Goal: Task Accomplishment & Management: Manage account settings

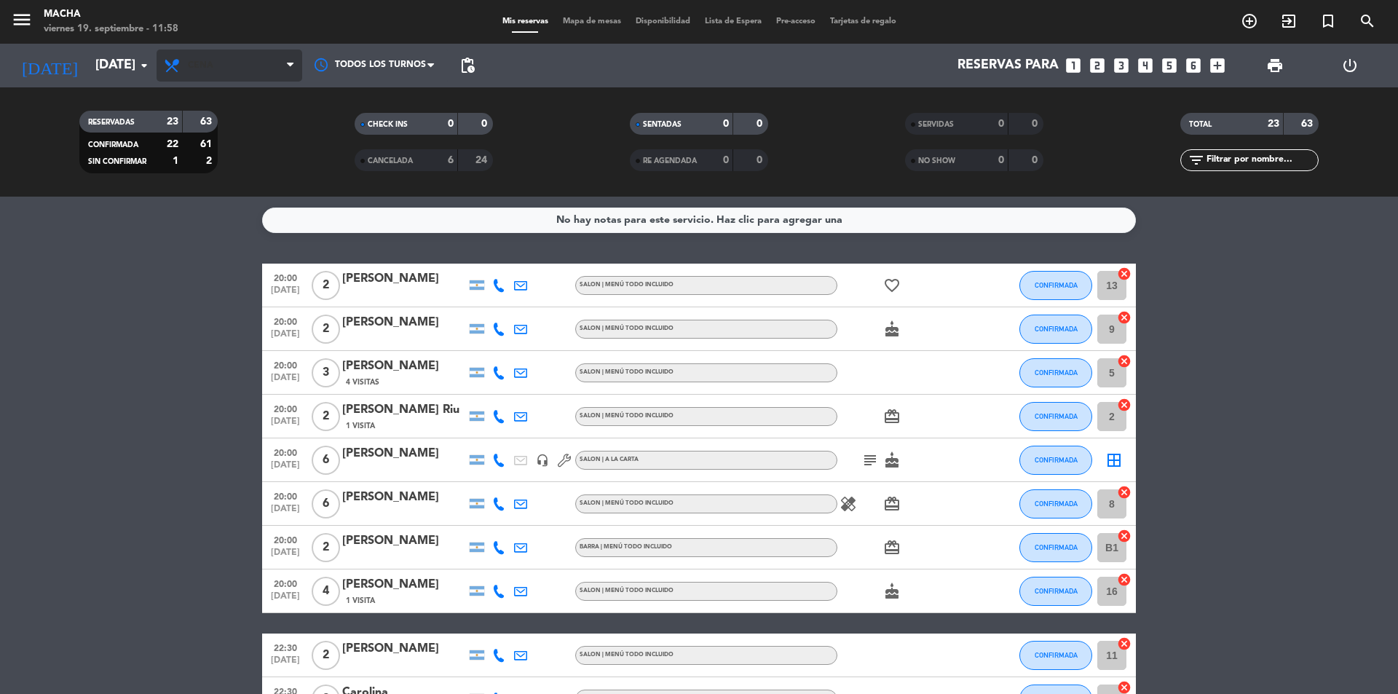
drag, startPoint x: 229, startPoint y: 82, endPoint x: 227, endPoint y: 71, distance: 11.0
click at [229, 81] on div "Todos los servicios Brunch Almuerzo Cena Cena Todos los servicios Brunch Almuer…" at bounding box center [230, 66] width 146 height 44
click at [227, 71] on span "Cena" at bounding box center [230, 65] width 146 height 32
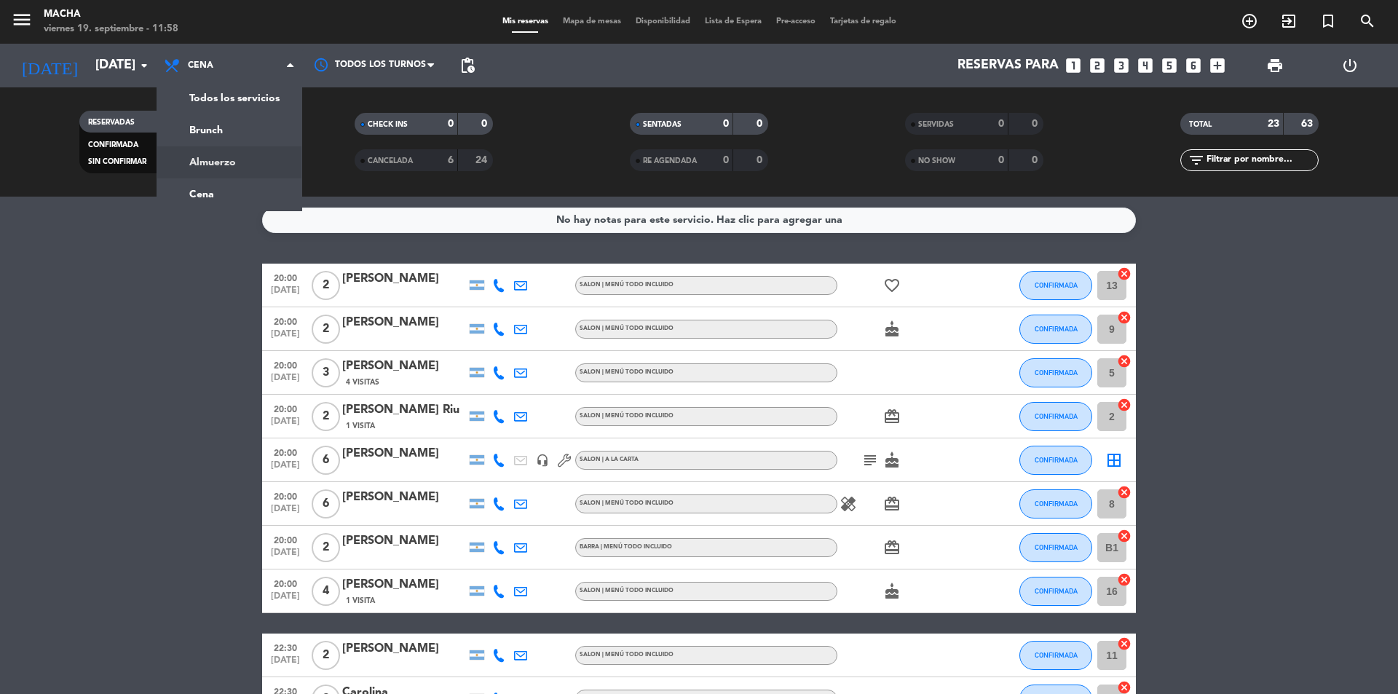
drag, startPoint x: 221, startPoint y: 174, endPoint x: 215, endPoint y: 148, distance: 26.0
click at [221, 173] on div "menu Macha [DATE] 19. septiembre - 11:58 Mis reservas Mapa de mesas Disponibili…" at bounding box center [699, 98] width 1398 height 197
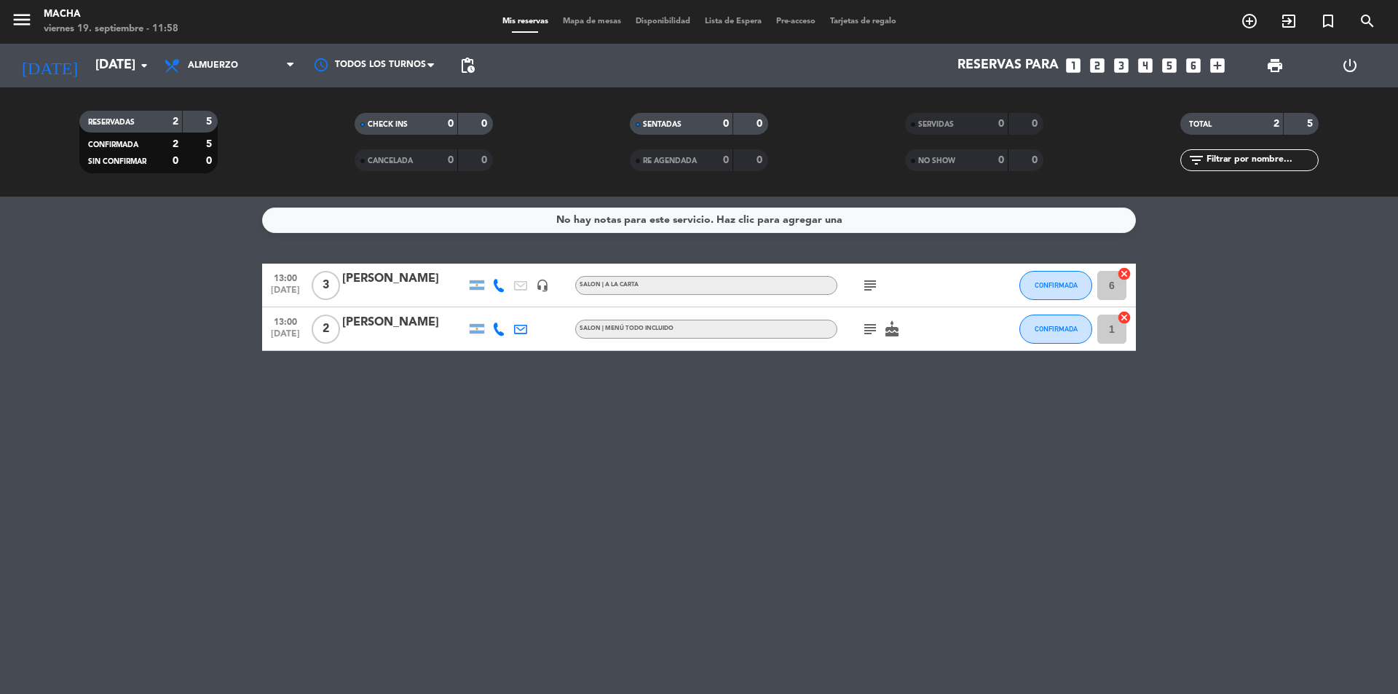
click at [876, 285] on icon "subject" at bounding box center [869, 285] width 17 height 17
click at [864, 332] on icon "subject" at bounding box center [869, 328] width 17 height 17
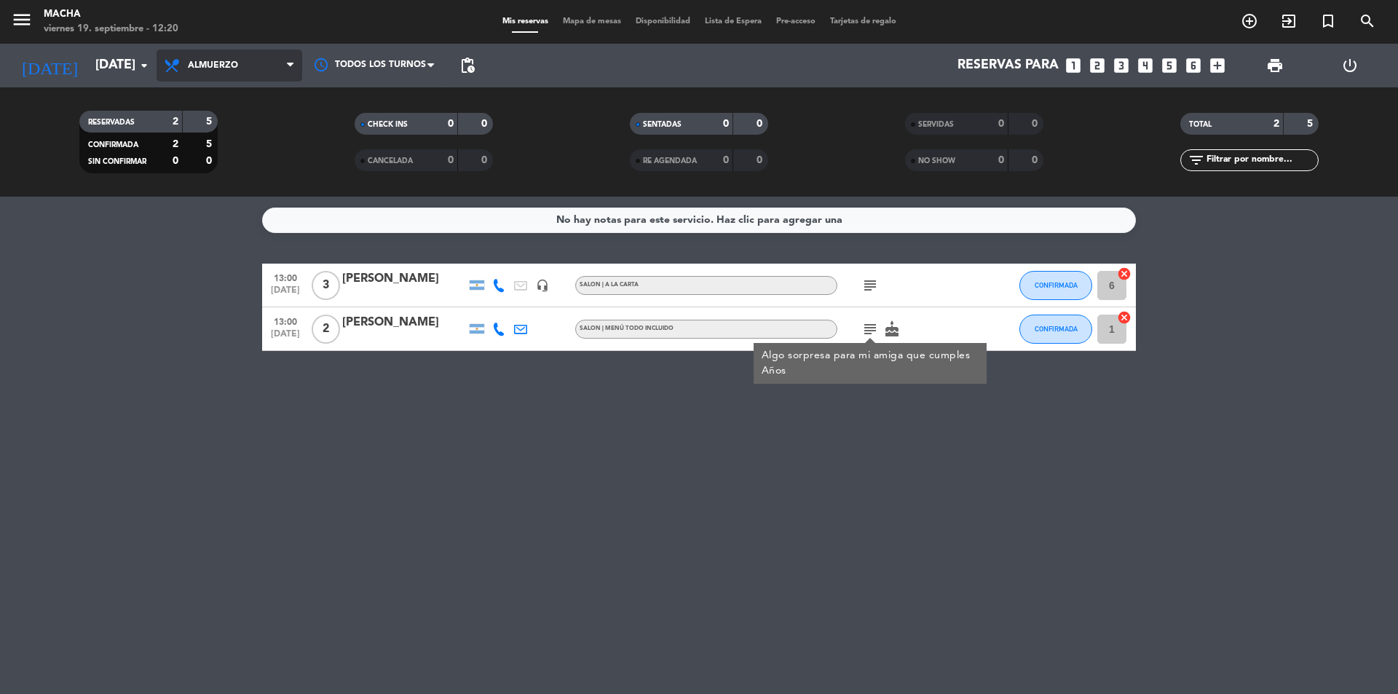
click at [197, 65] on span "Almuerzo" at bounding box center [213, 65] width 50 height 10
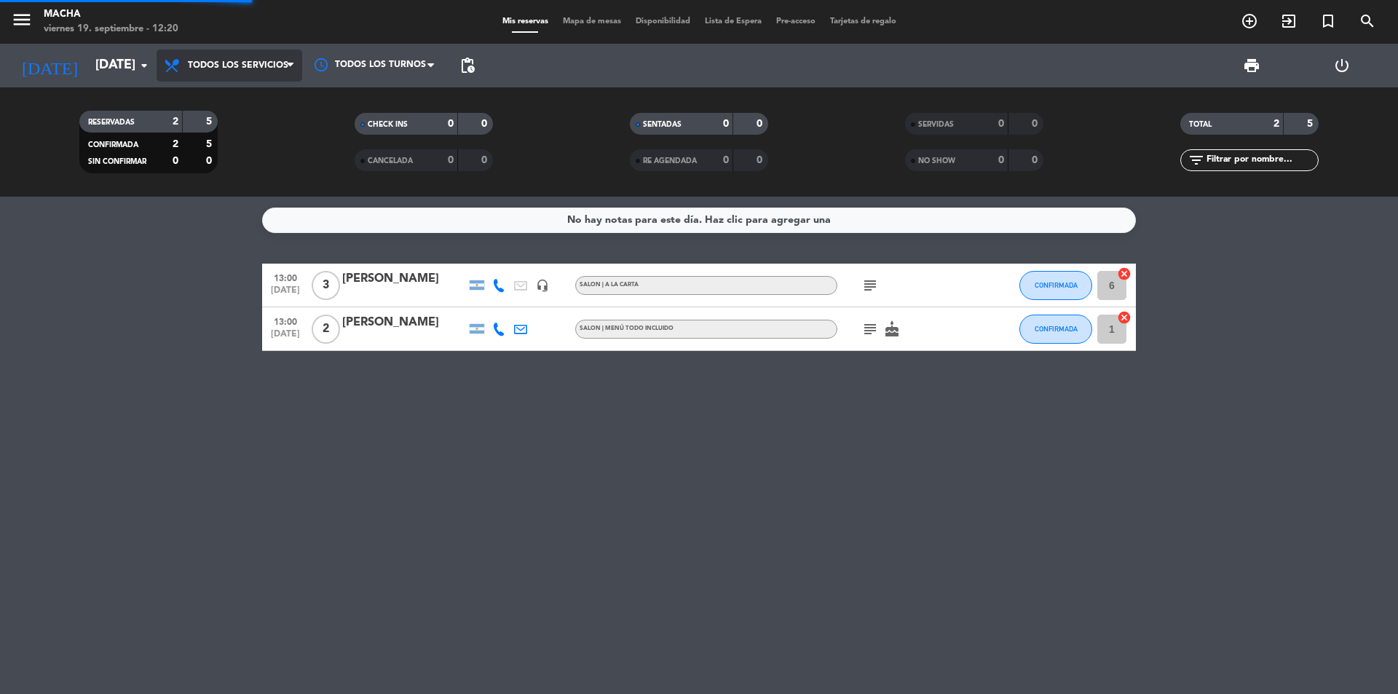
click at [245, 96] on div "menu Macha [DATE] 19. septiembre - 12:20 Mis reservas Mapa de mesas Disponibili…" at bounding box center [699, 98] width 1398 height 197
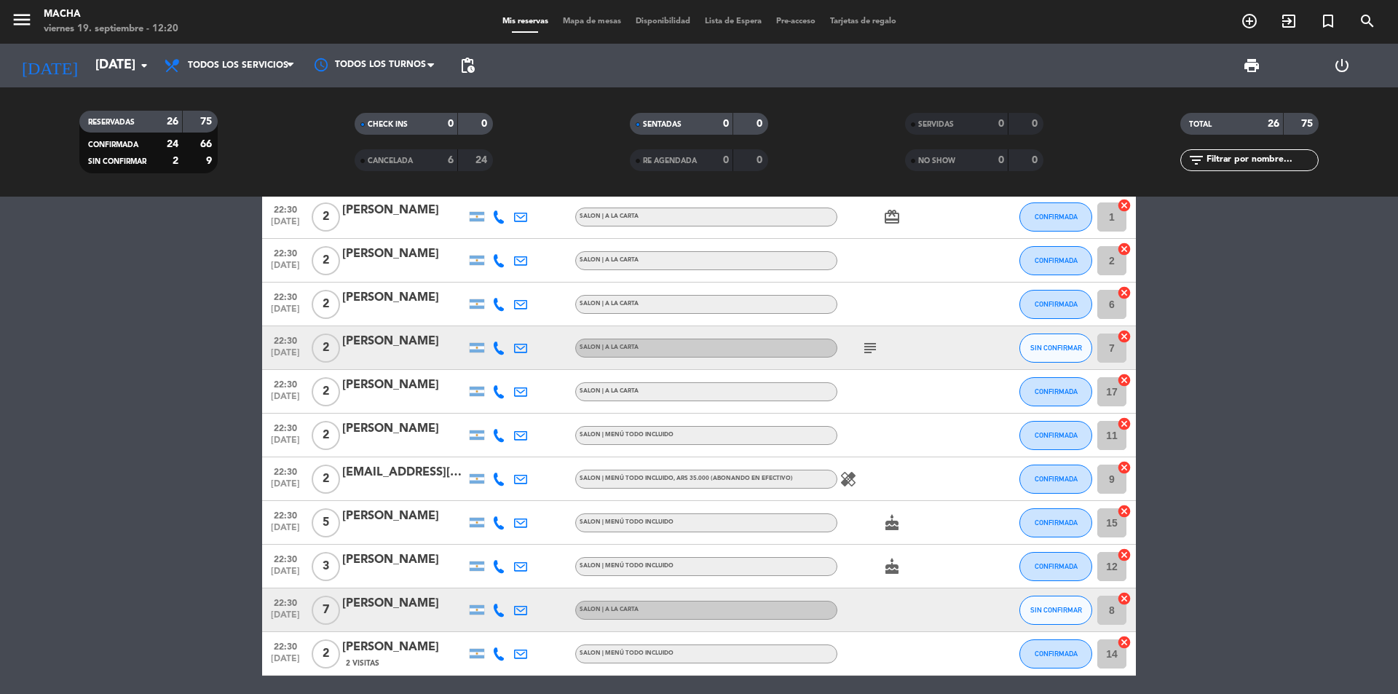
scroll to position [783, 0]
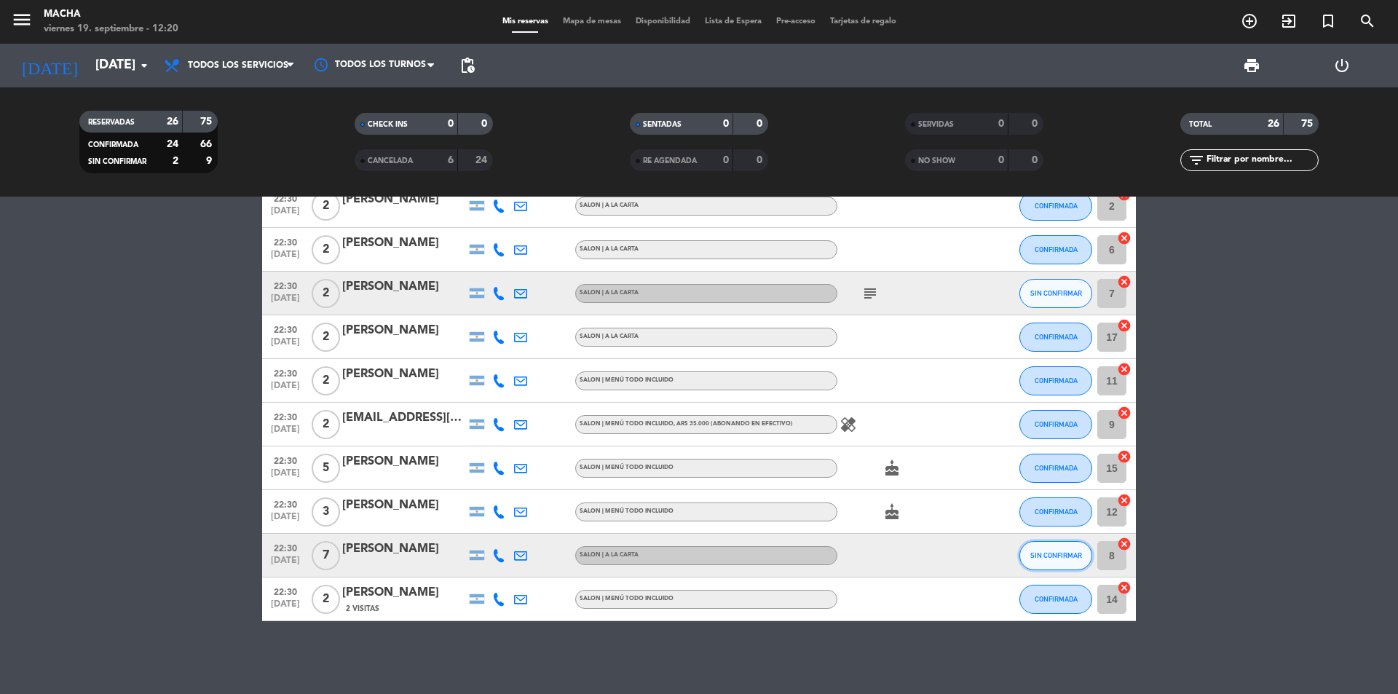
click at [1056, 555] on span "SIN CONFIRMAR" at bounding box center [1056, 555] width 52 height 8
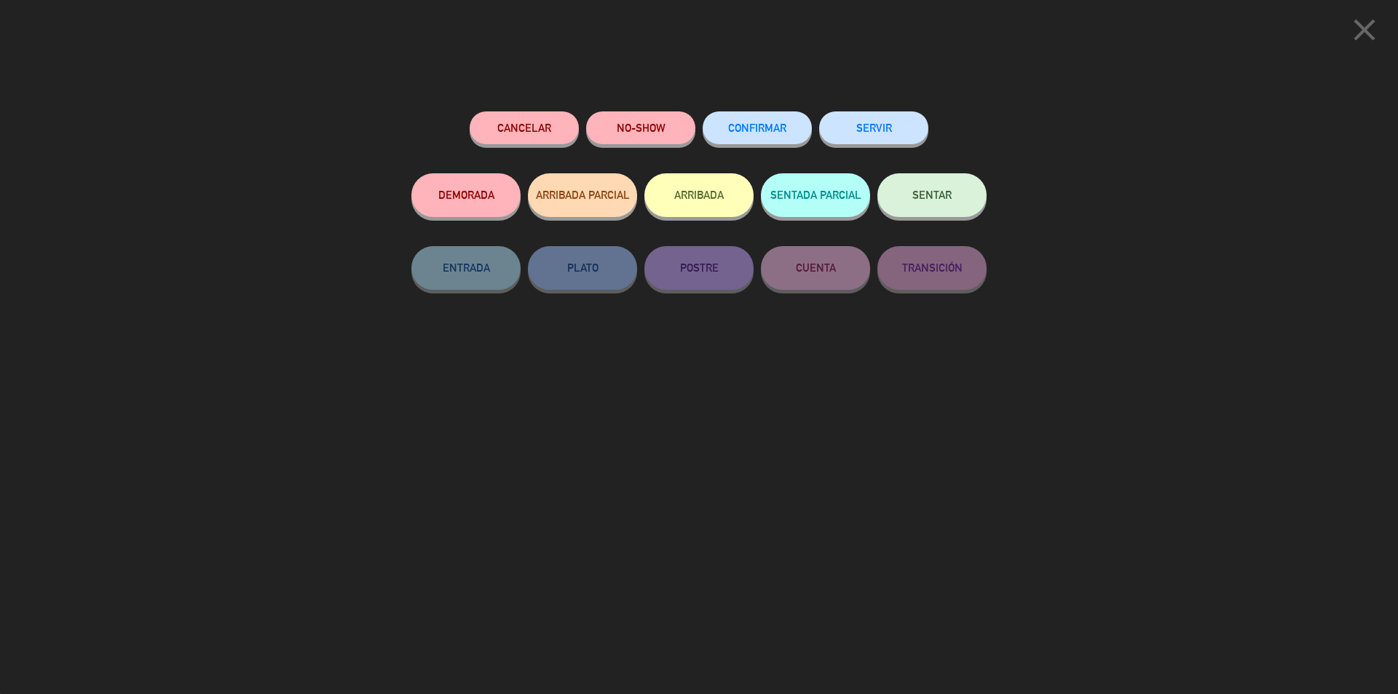
click at [739, 129] on span "CONFIRMAR" at bounding box center [757, 128] width 58 height 12
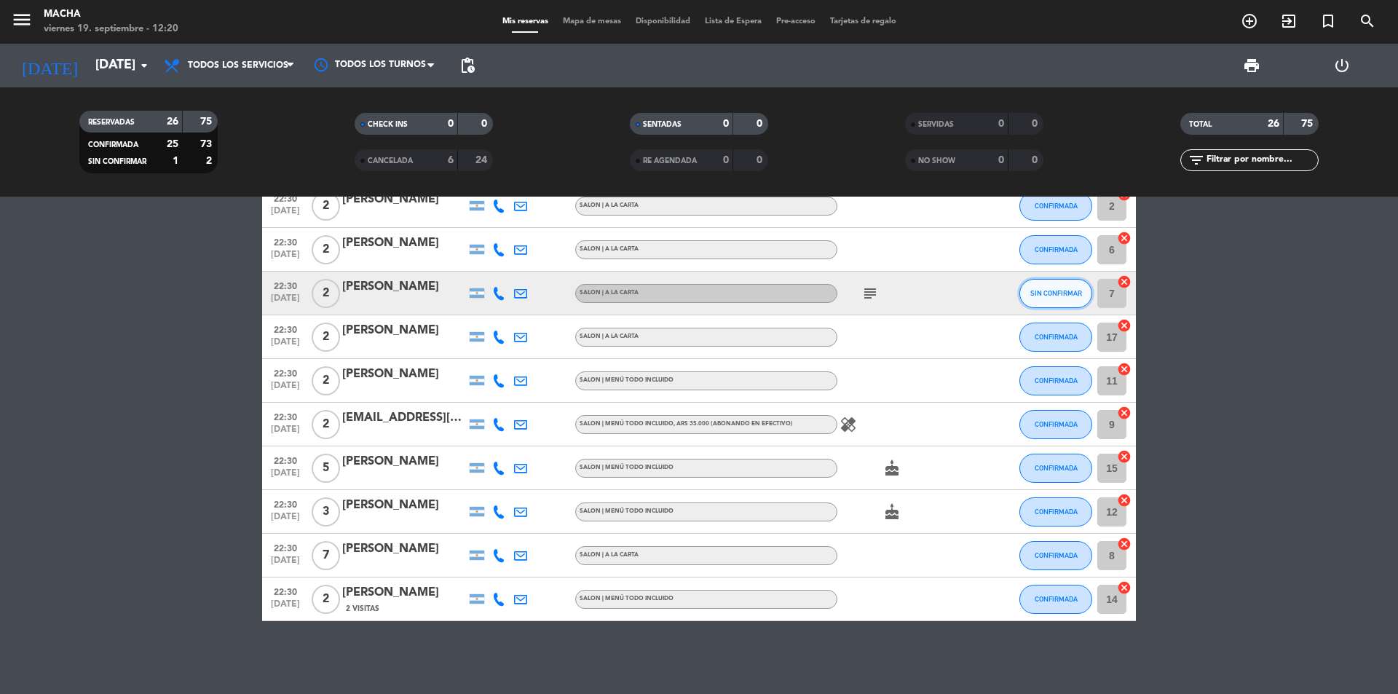
click at [1051, 290] on span "SIN CONFIRMAR" at bounding box center [1056, 293] width 52 height 8
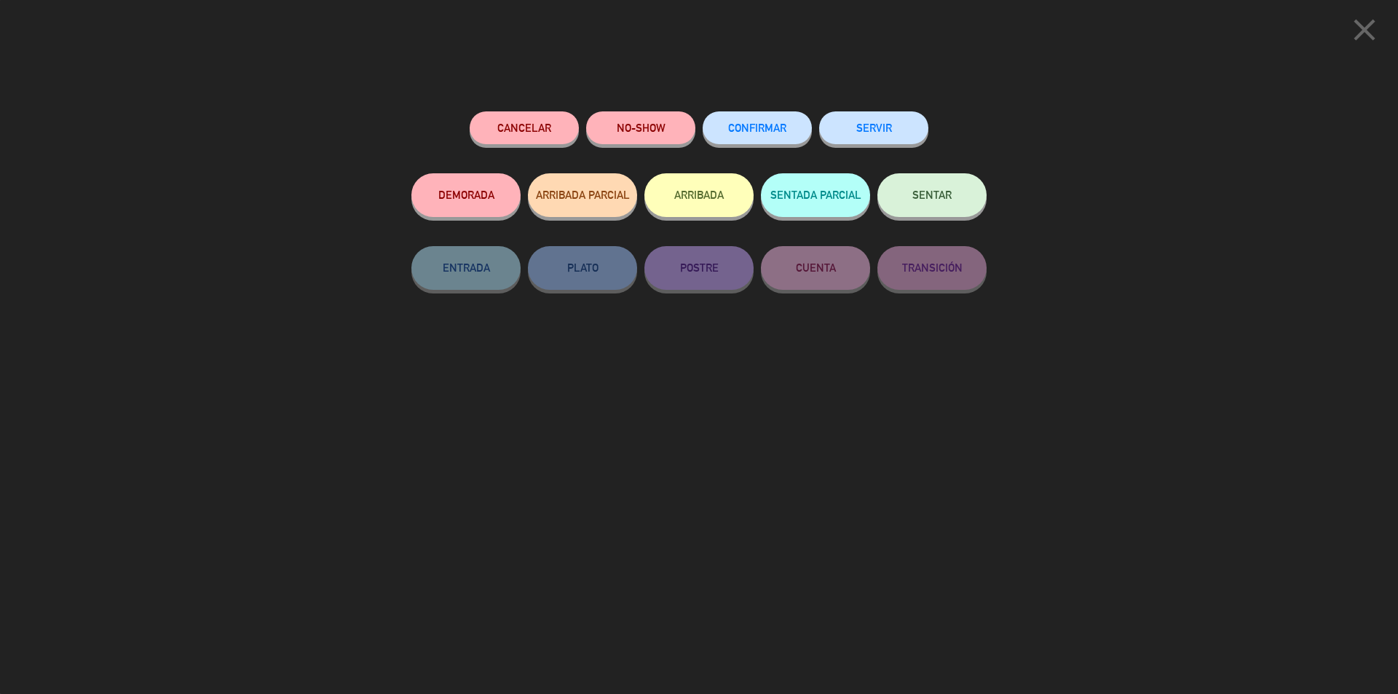
click at [771, 123] on button "CONFIRMAR" at bounding box center [756, 127] width 109 height 33
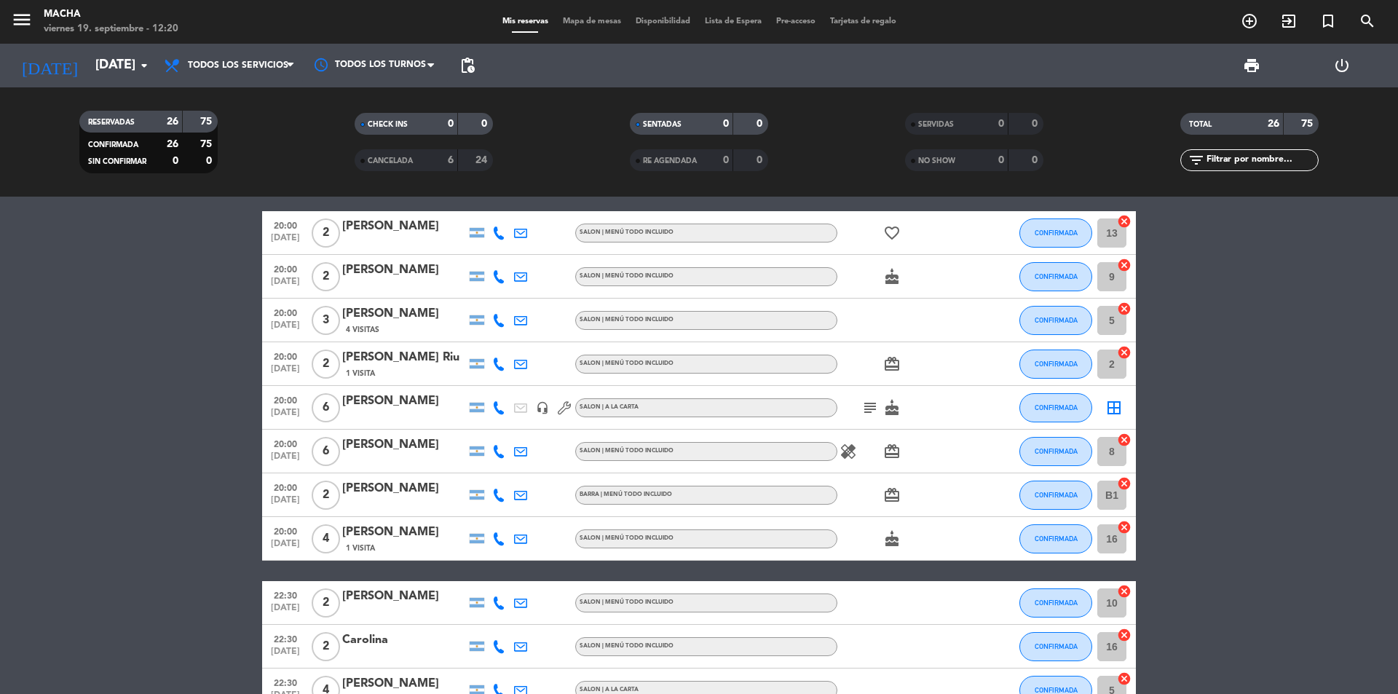
scroll to position [0, 0]
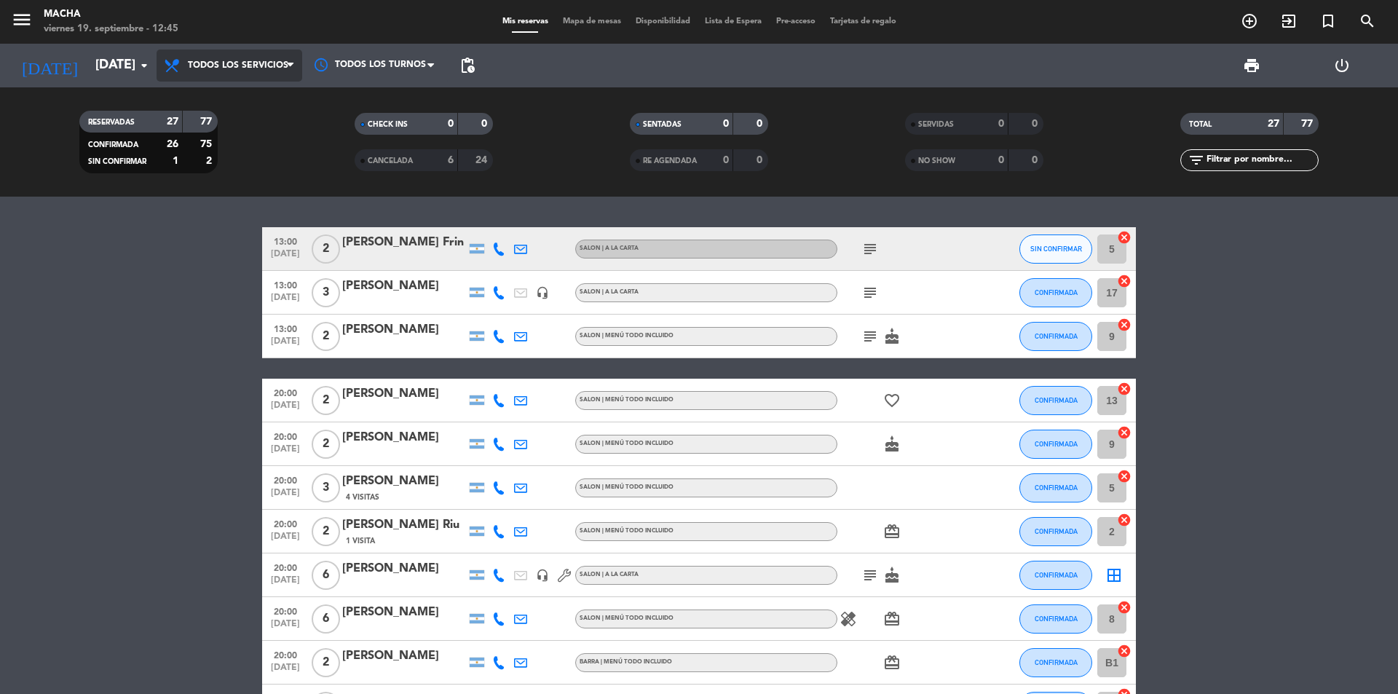
click at [278, 60] on span "Todos los servicios" at bounding box center [238, 65] width 100 height 10
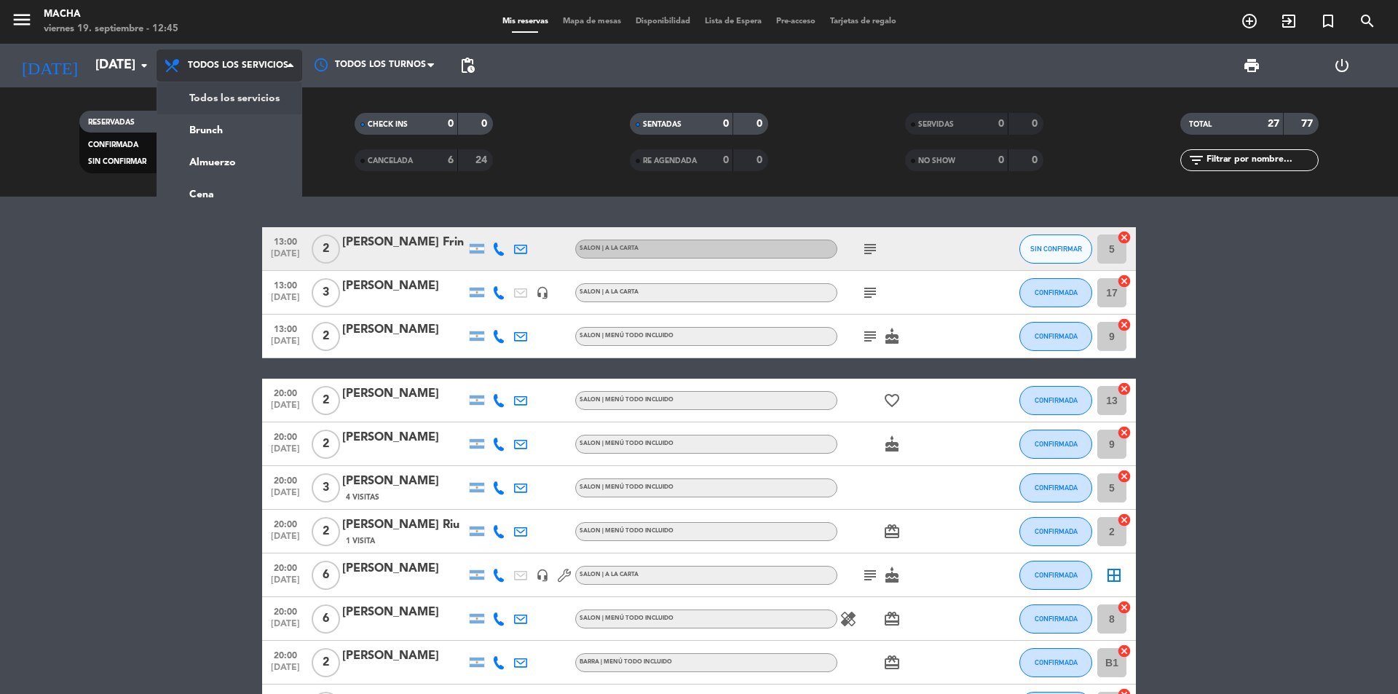
click at [278, 60] on span "Todos los servicios" at bounding box center [238, 65] width 100 height 10
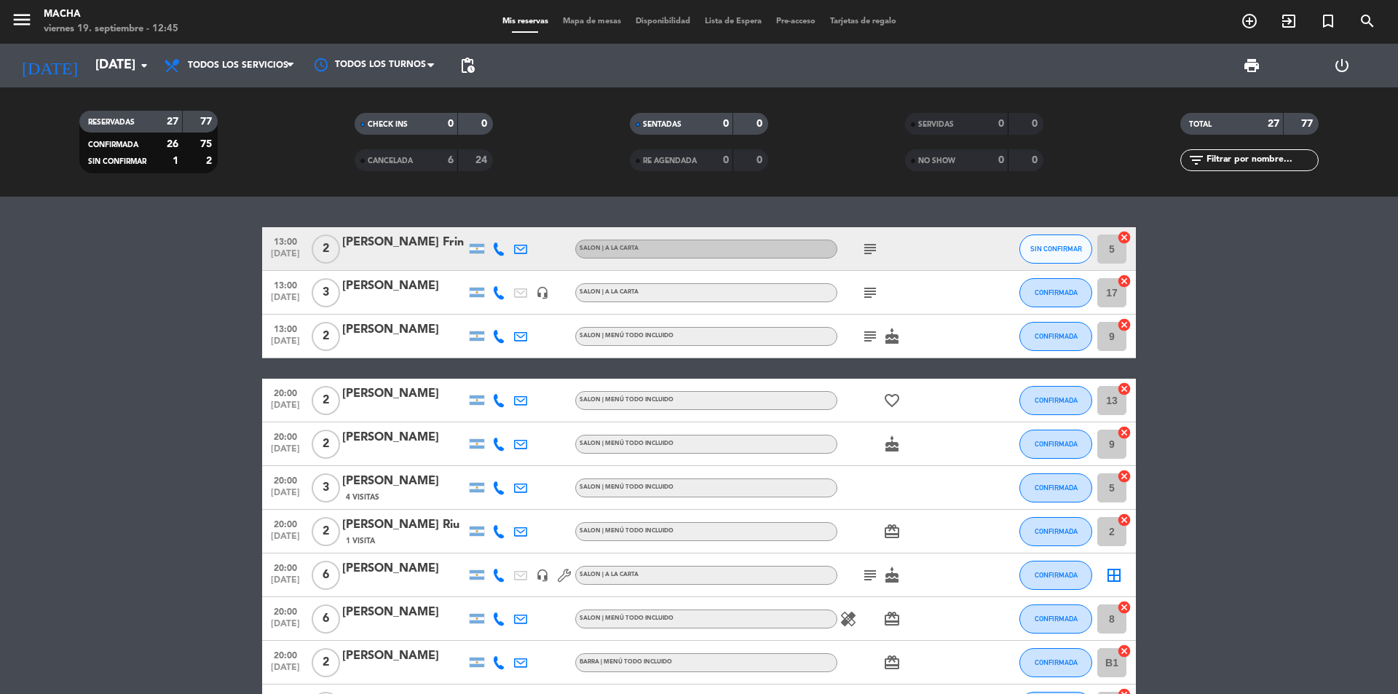
click at [871, 253] on icon "subject" at bounding box center [869, 248] width 17 height 17
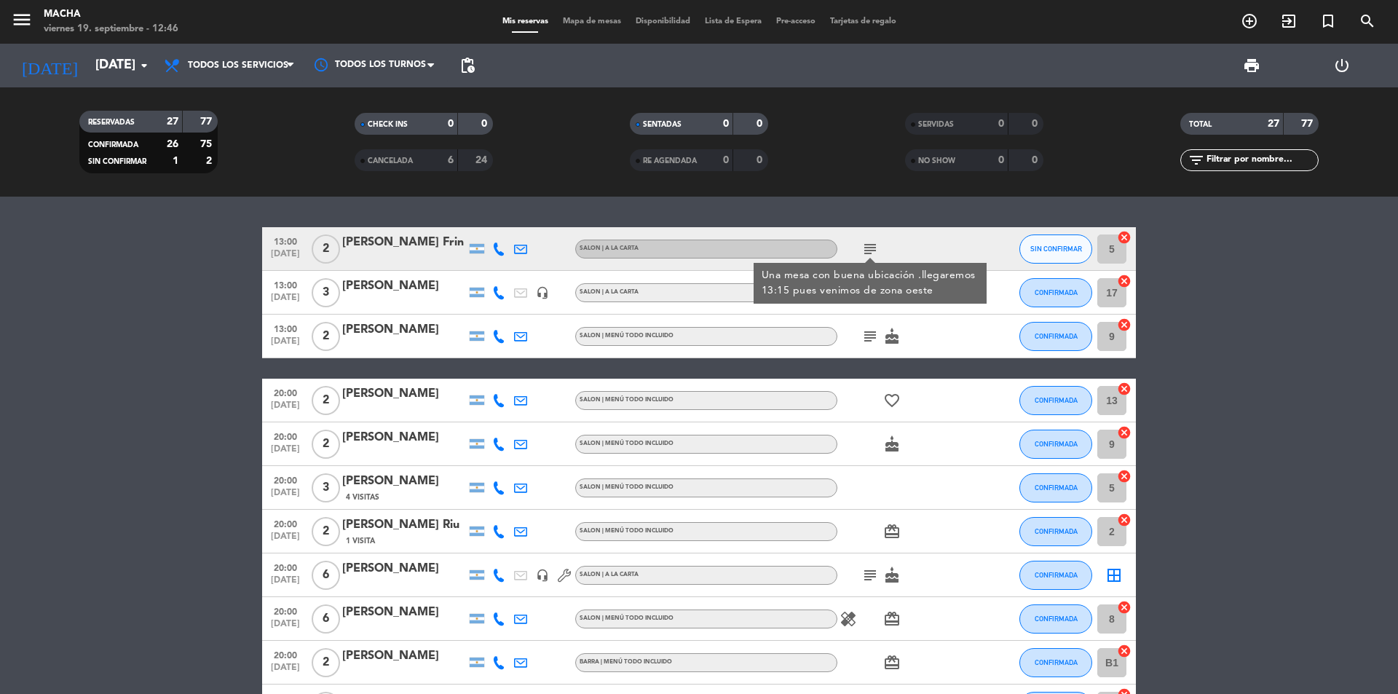
click at [983, 247] on div at bounding box center [987, 248] width 39 height 43
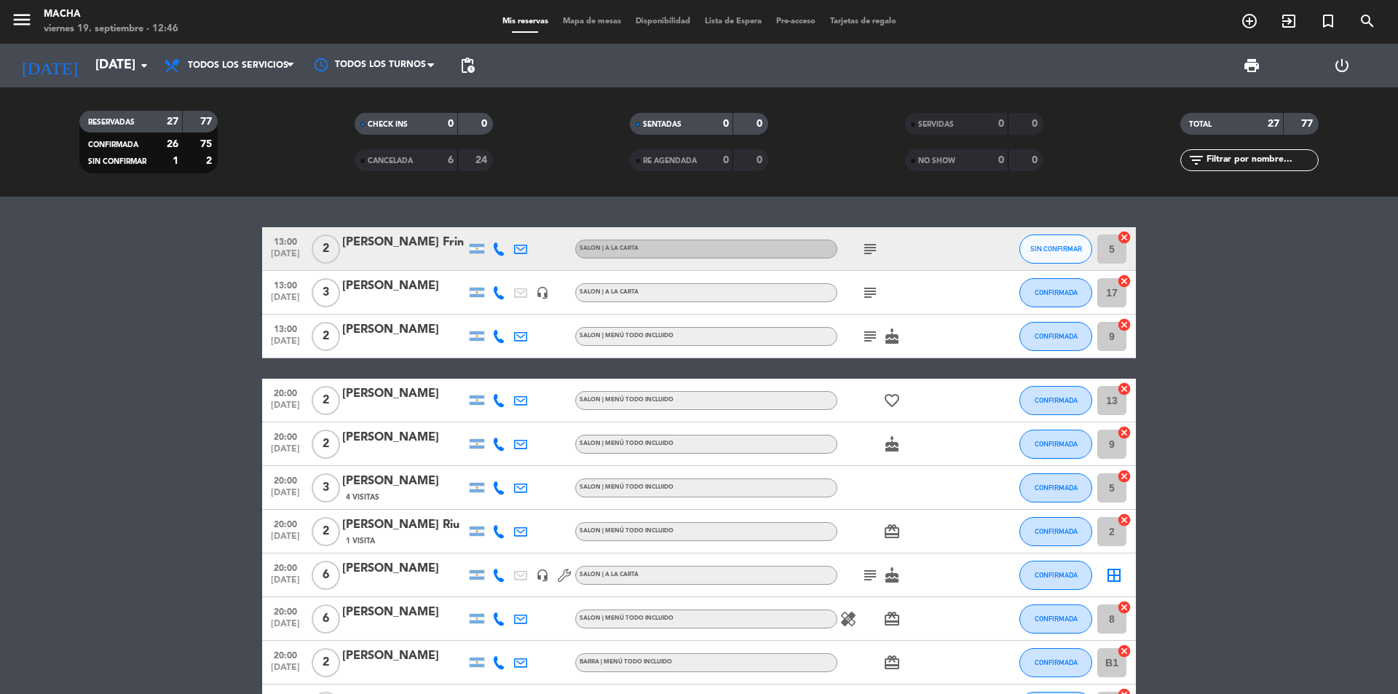
click at [864, 338] on icon "subject" at bounding box center [869, 336] width 17 height 17
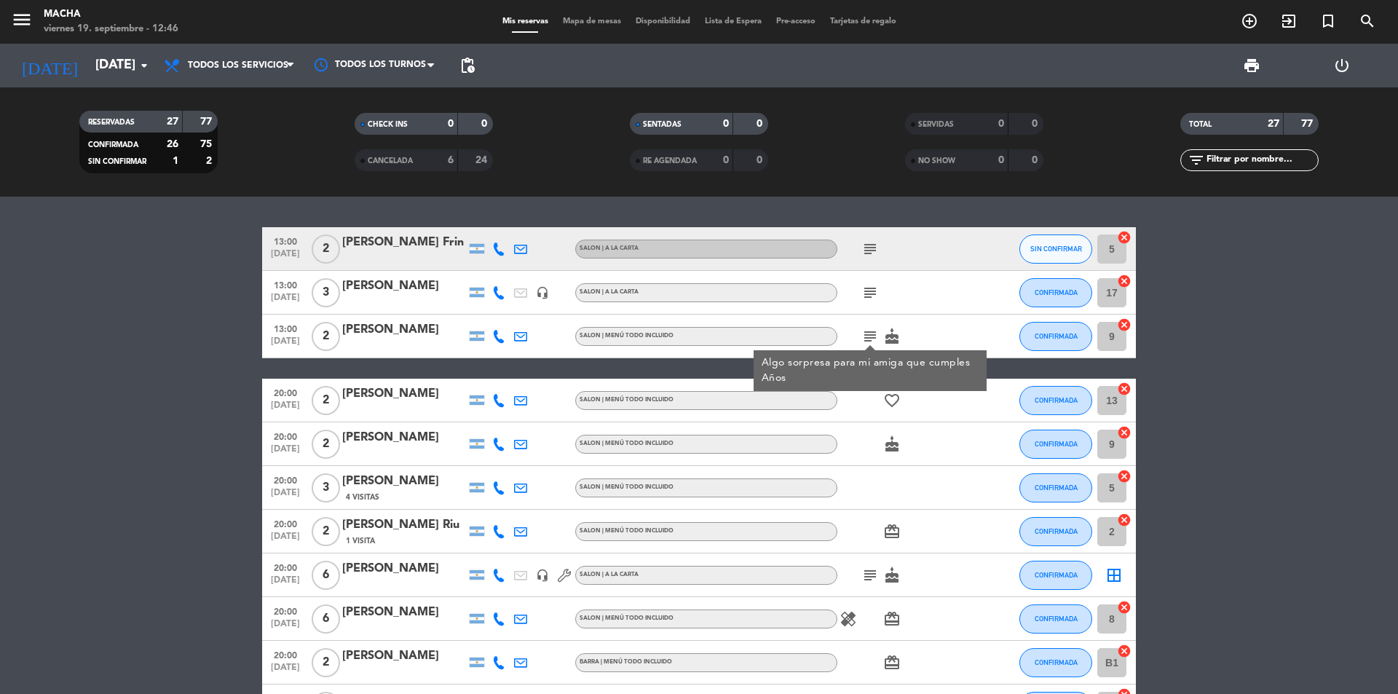
click at [901, 334] on span "cake" at bounding box center [892, 336] width 22 height 17
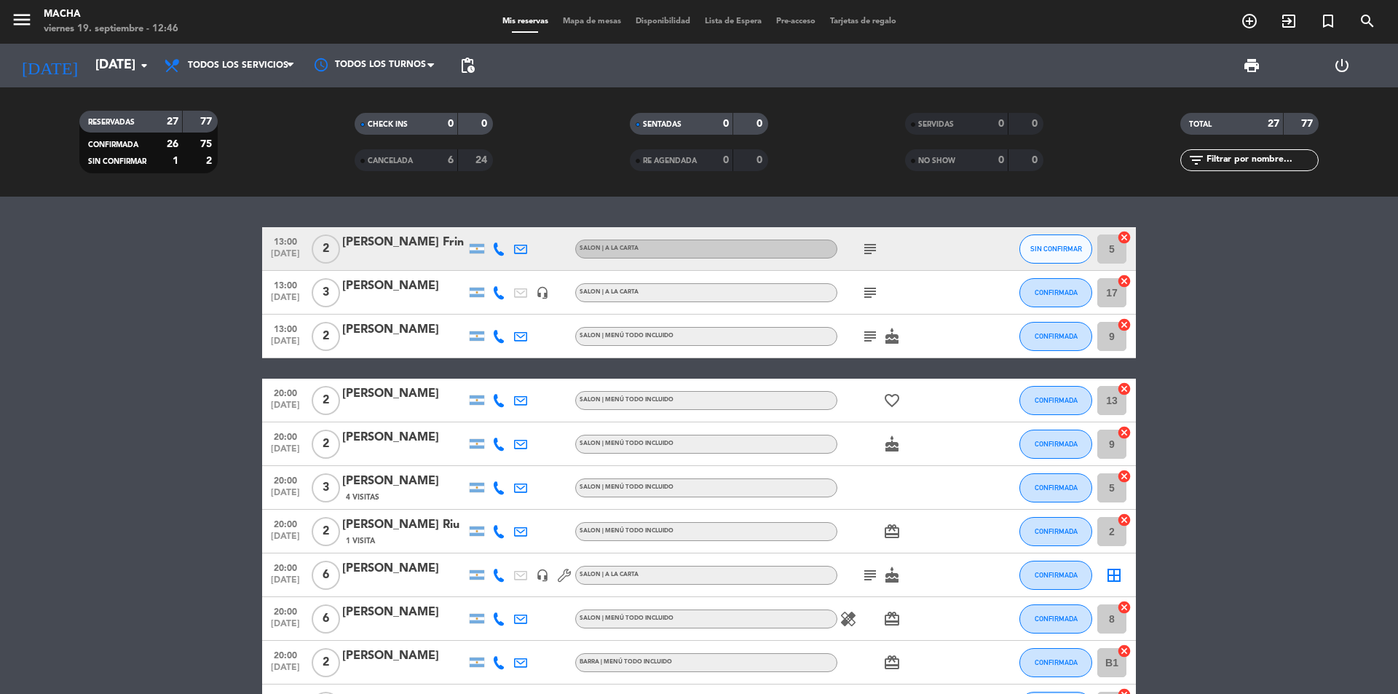
click at [874, 292] on icon "subject" at bounding box center [869, 292] width 17 height 17
click at [911, 280] on div "subject EJECUTIVO" at bounding box center [902, 292] width 131 height 43
click at [1034, 247] on span "SIN CONFIRMAR" at bounding box center [1056, 249] width 52 height 8
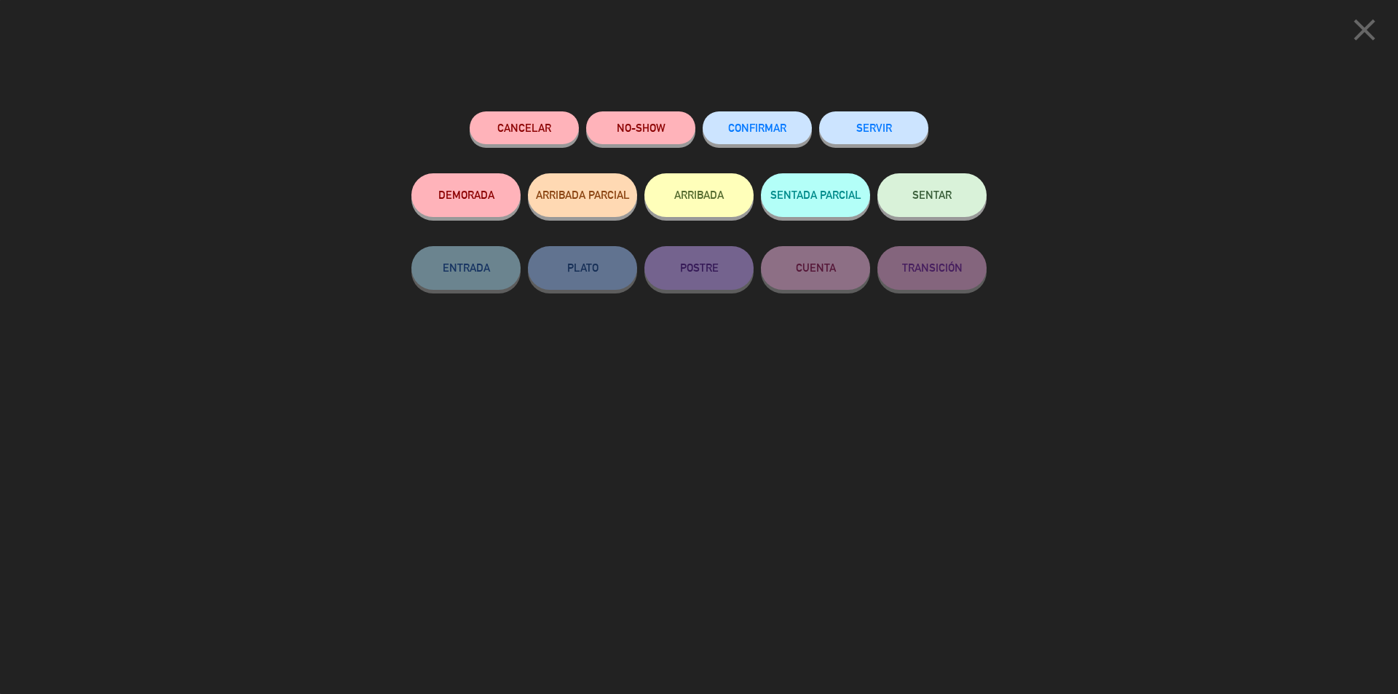
click at [770, 130] on span "CONFIRMAR" at bounding box center [757, 128] width 58 height 12
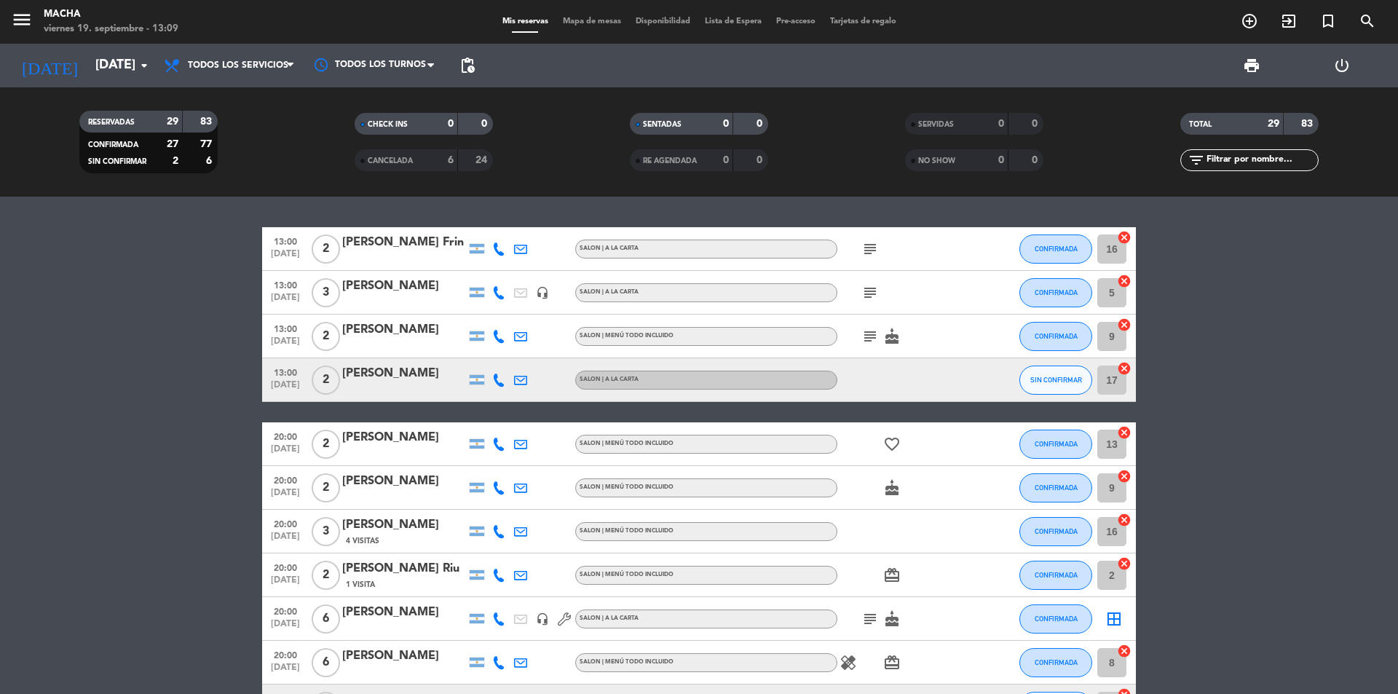
click at [876, 253] on icon "subject" at bounding box center [869, 248] width 17 height 17
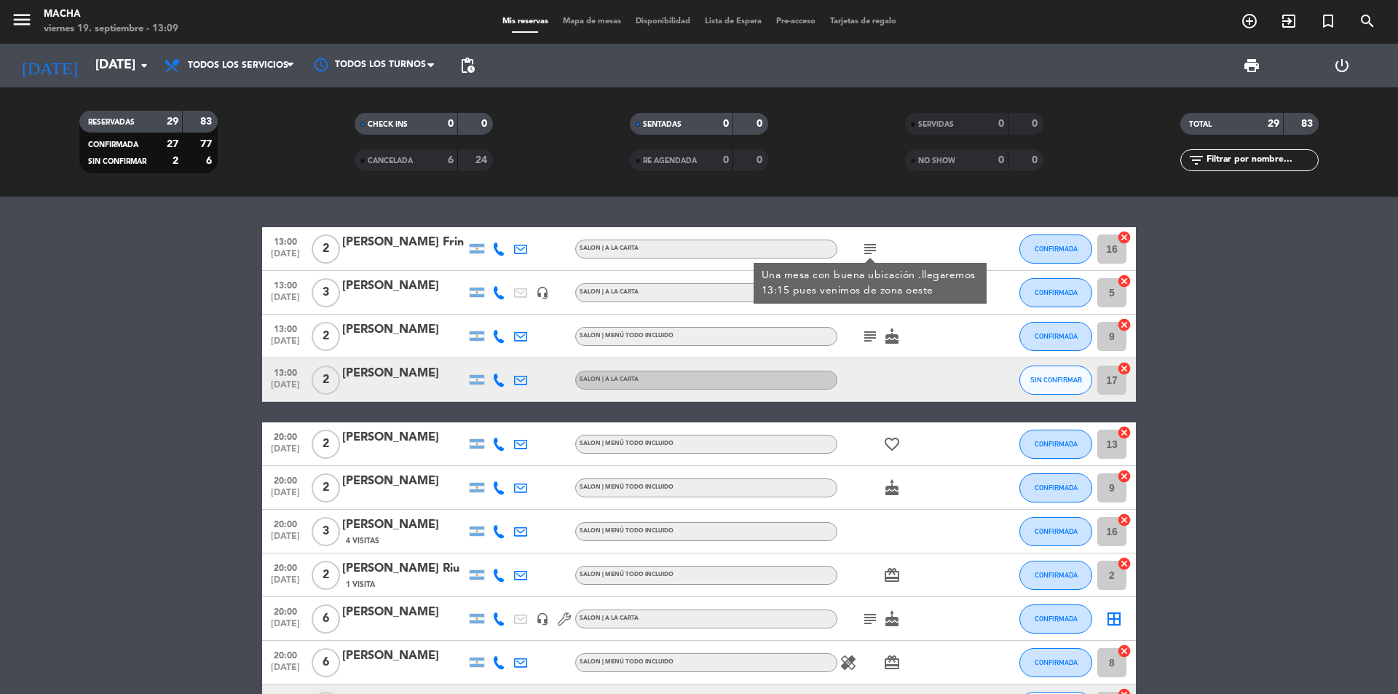
click at [928, 287] on div "Una mesa con buena ubicación .llegaremos 13:15 pues venimos de zona oeste" at bounding box center [870, 283] width 218 height 31
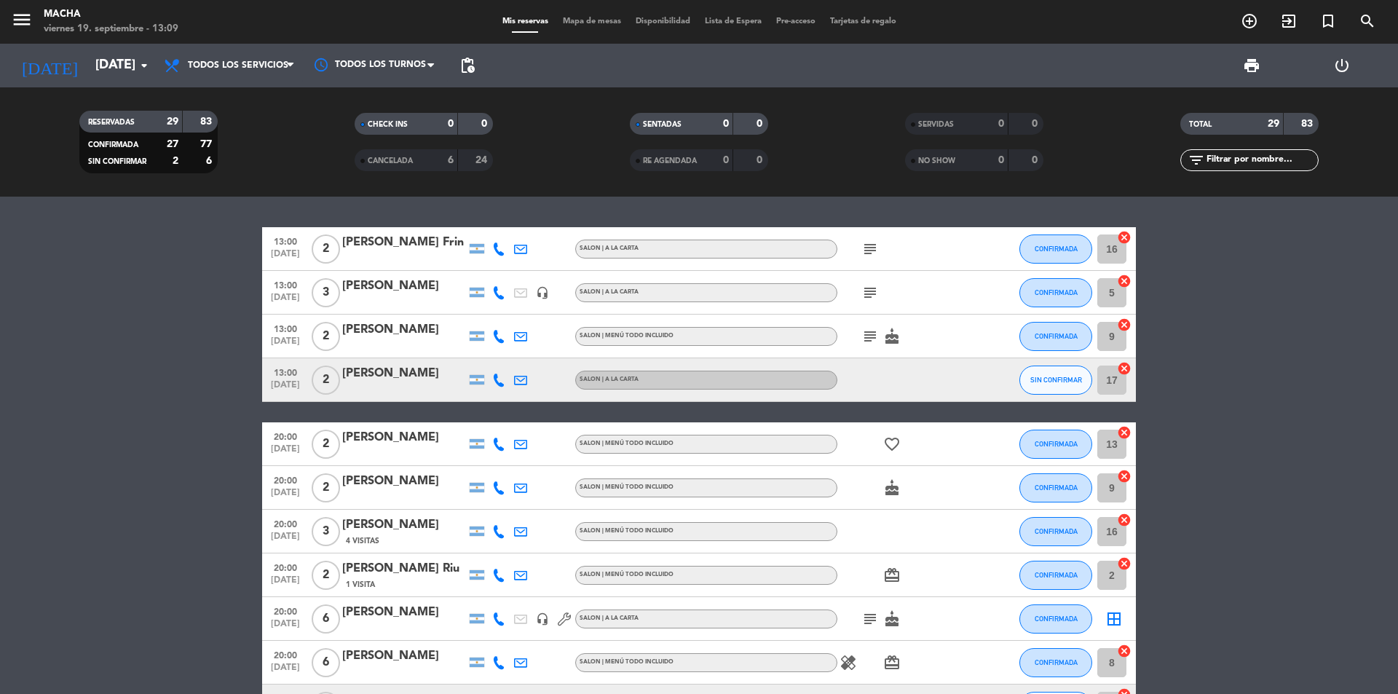
click at [877, 296] on icon "subject" at bounding box center [869, 292] width 17 height 17
click at [873, 295] on icon "subject" at bounding box center [869, 292] width 17 height 17
click at [257, 49] on span "Todos los servicios" at bounding box center [230, 65] width 146 height 32
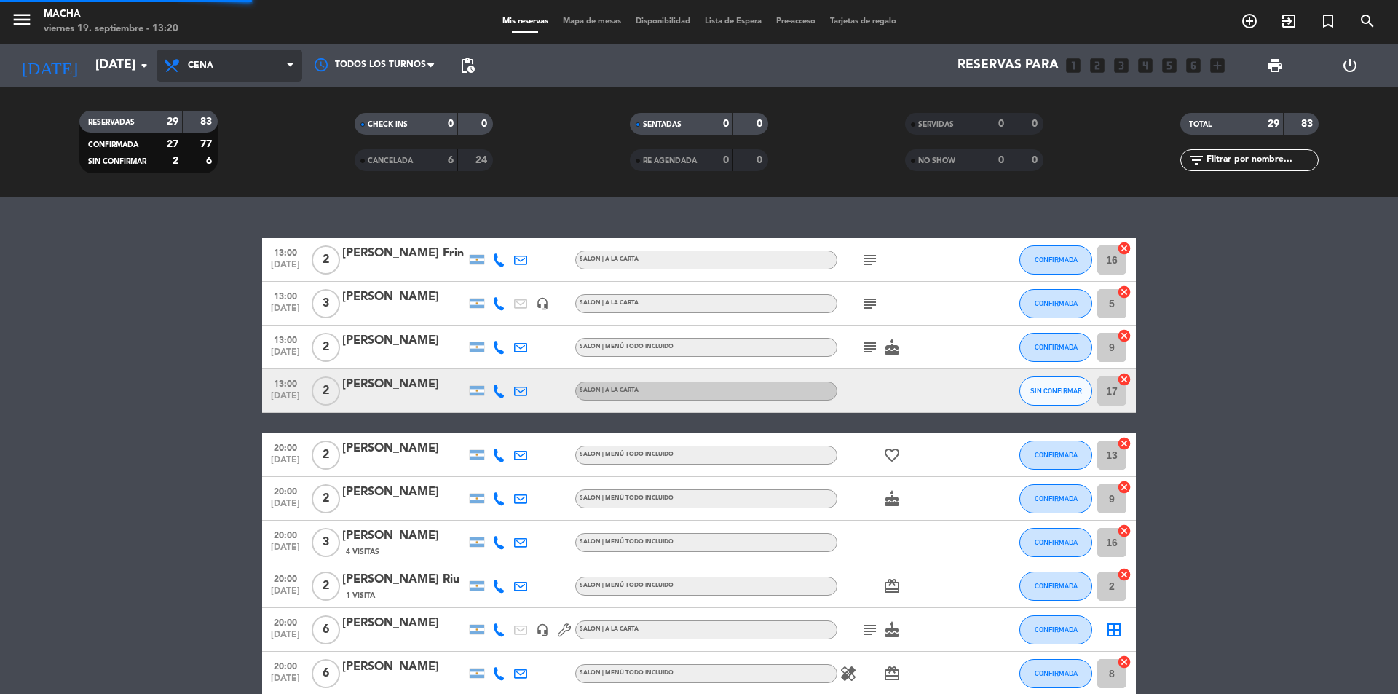
click at [210, 195] on div "menu Macha [DATE] 19. septiembre - 13:20 Mis reservas Mapa de mesas Disponibili…" at bounding box center [699, 98] width 1398 height 197
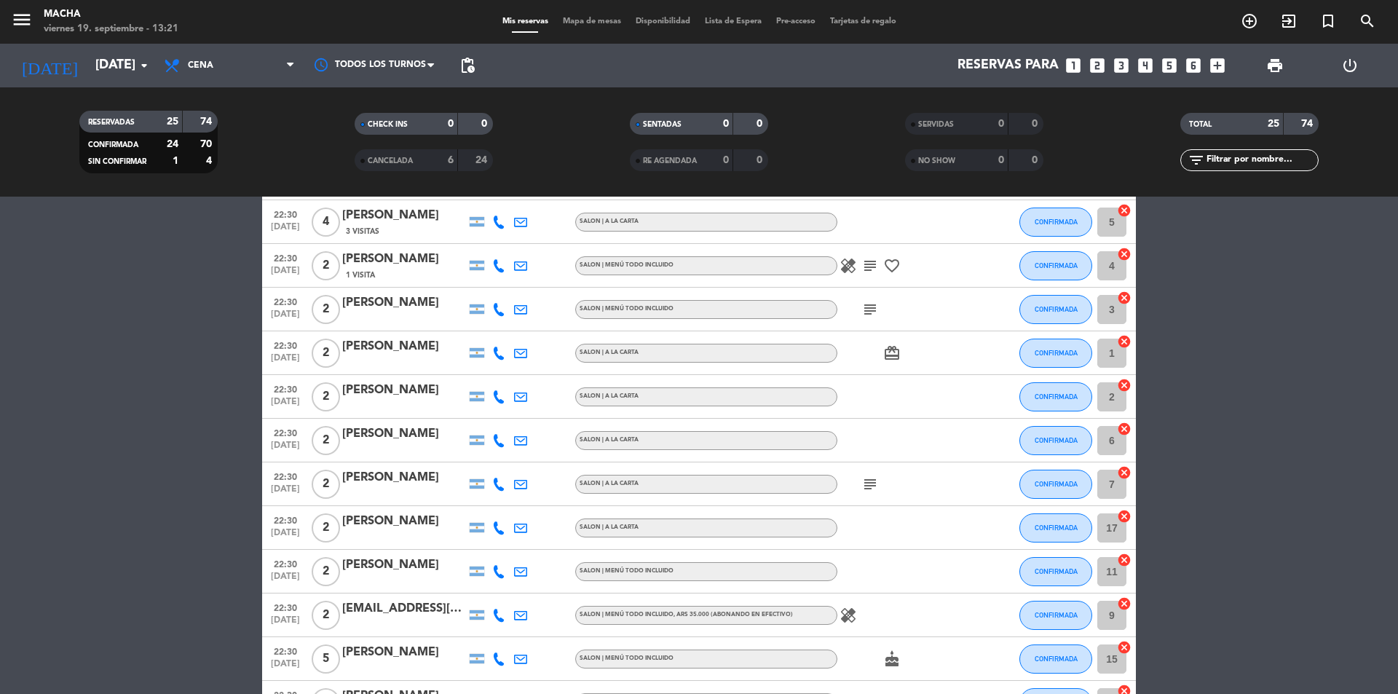
scroll to position [582, 0]
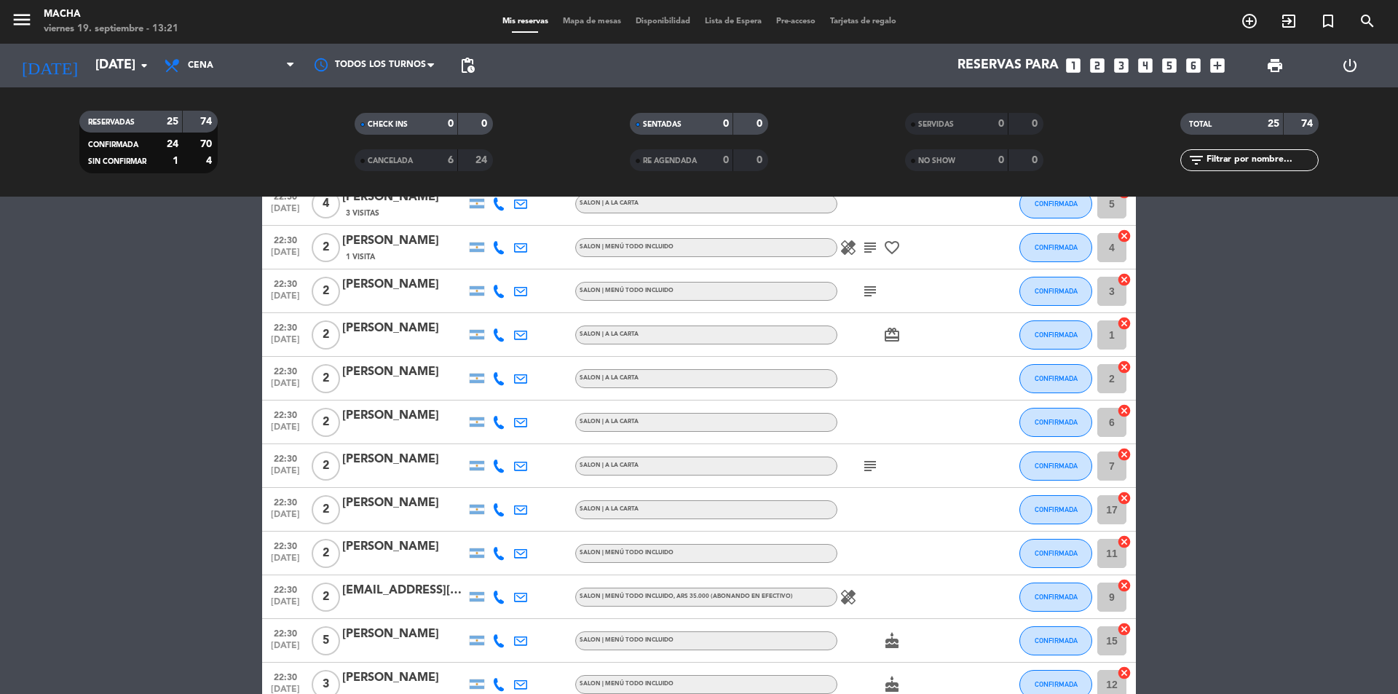
click at [866, 249] on icon "subject" at bounding box center [869, 247] width 17 height 17
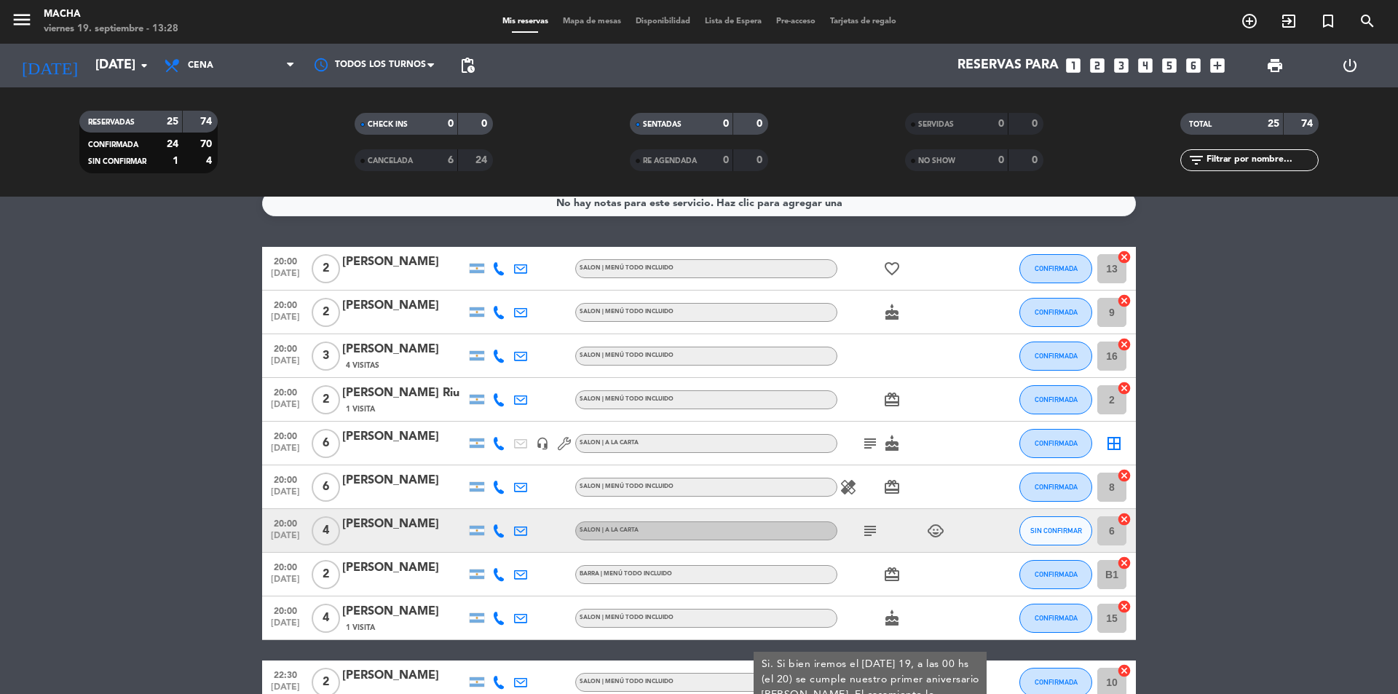
scroll to position [0, 0]
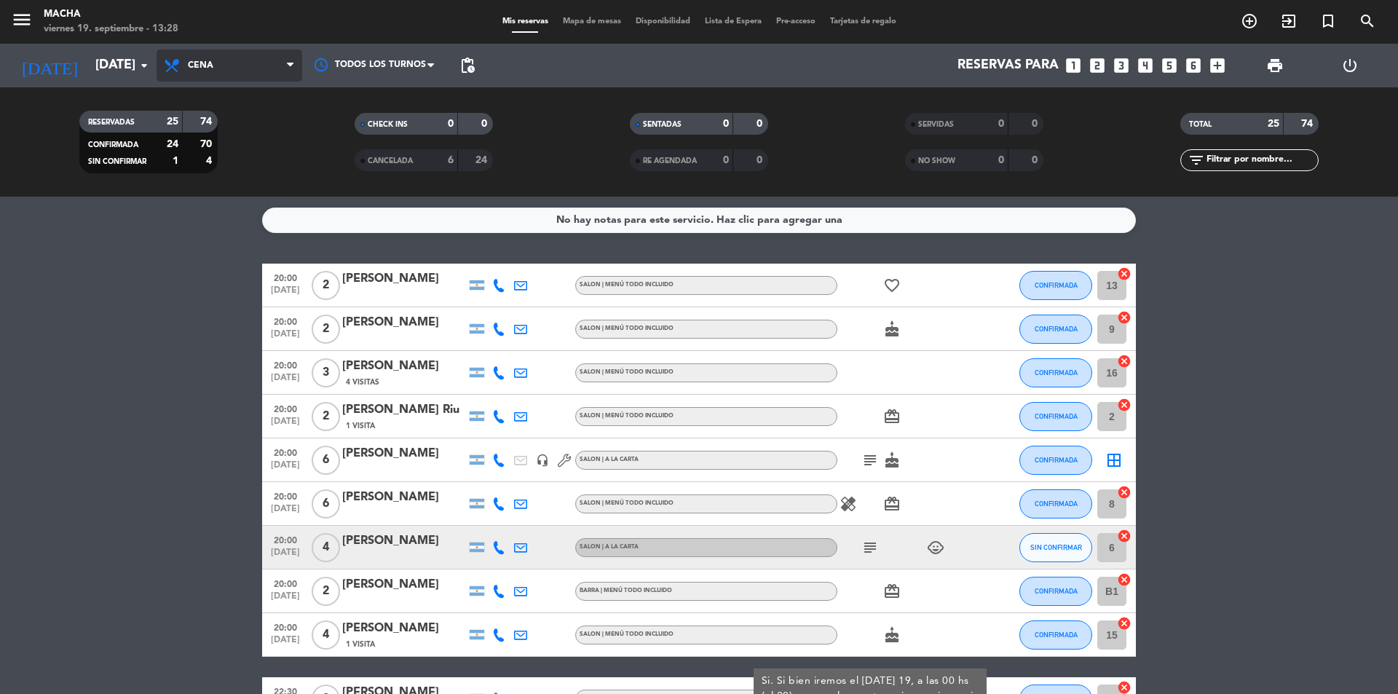
click at [258, 68] on span "Cena" at bounding box center [230, 65] width 146 height 32
click at [232, 162] on div "menu Macha [DATE] 19. septiembre - 13:28 Mis reservas Mapa de mesas Disponibili…" at bounding box center [699, 98] width 1398 height 197
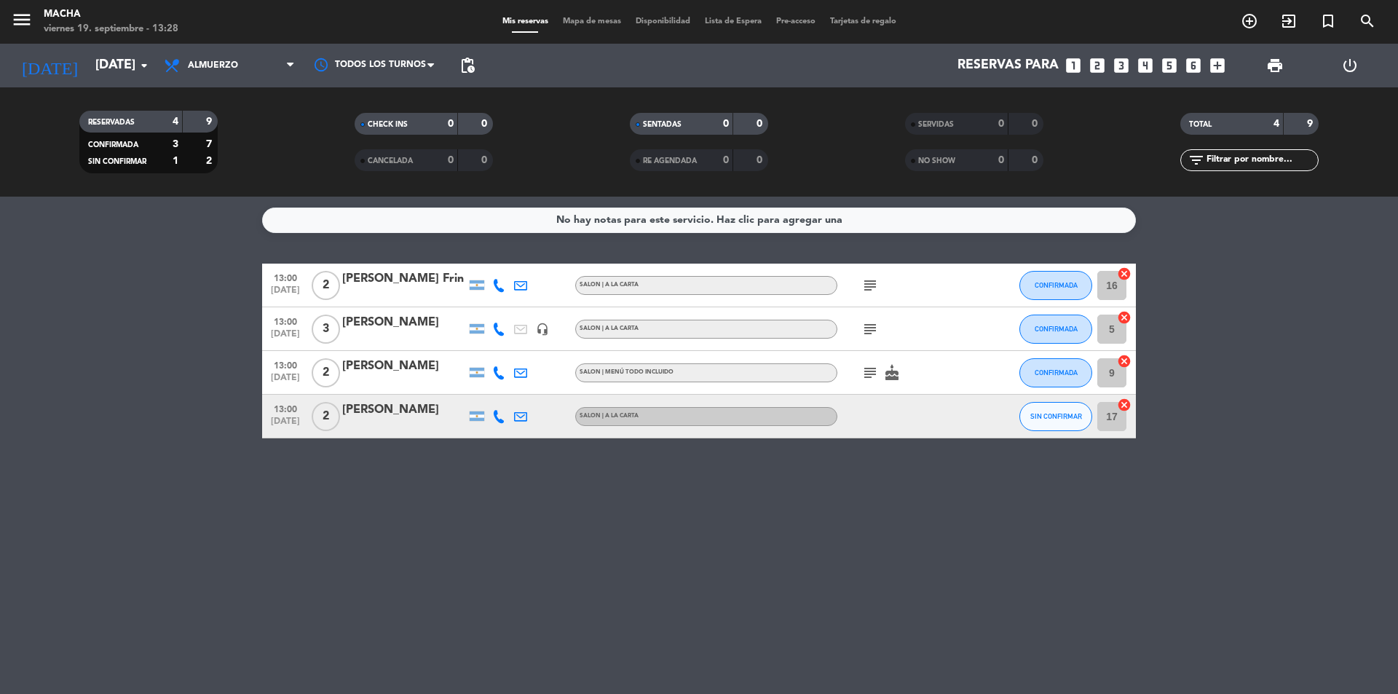
click at [867, 328] on icon "subject" at bounding box center [869, 328] width 17 height 17
click at [914, 323] on div "subject EJECUTIVO" at bounding box center [902, 328] width 131 height 43
